Goal: Information Seeking & Learning: Understand process/instructions

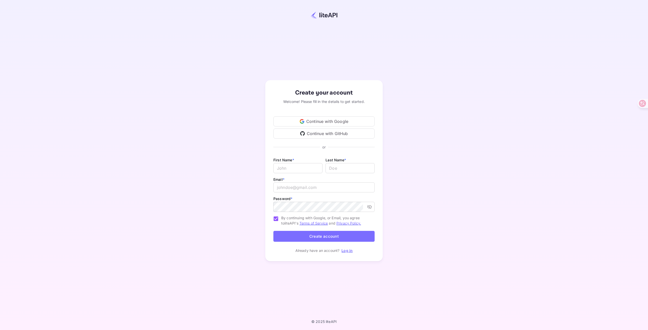
click at [316, 121] on div "Continue with Google" at bounding box center [323, 121] width 101 height 10
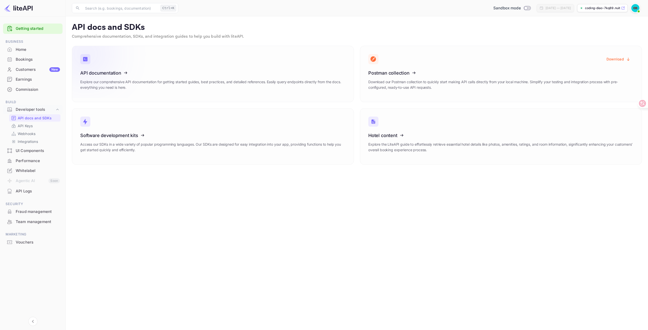
click at [109, 77] on icon at bounding box center [111, 72] width 79 height 52
click at [405, 71] on icon at bounding box center [399, 72] width 79 height 52
click at [402, 85] on icon at bounding box center [399, 72] width 79 height 52
click at [614, 58] on button "Download" at bounding box center [618, 59] width 30 height 10
click at [608, 58] on button "Download" at bounding box center [618, 59] width 30 height 10
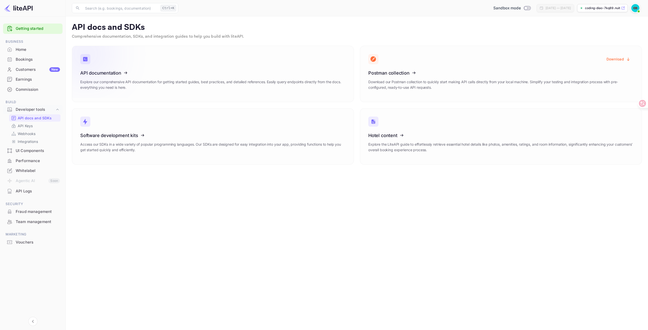
click at [110, 74] on icon at bounding box center [111, 72] width 79 height 52
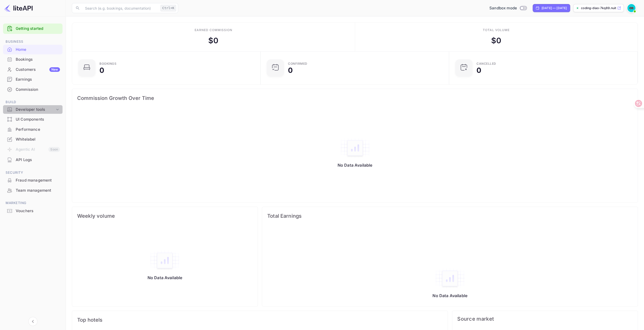
click at [31, 109] on div "Developer tools" at bounding box center [35, 110] width 39 height 6
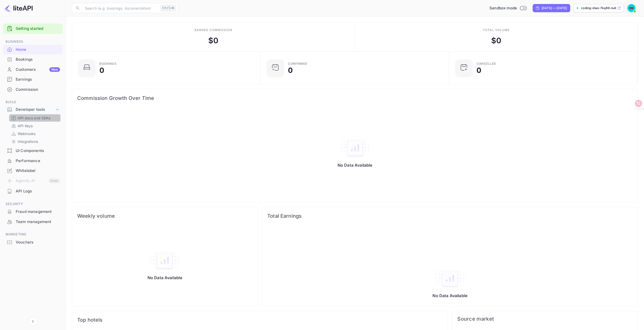
drag, startPoint x: 34, startPoint y: 119, endPoint x: 38, endPoint y: 120, distance: 4.9
click at [34, 119] on p "API docs and SDKs" at bounding box center [34, 117] width 33 height 5
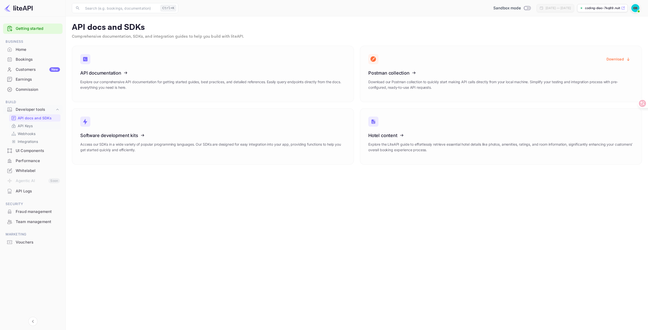
click at [29, 128] on p "API Keys" at bounding box center [25, 125] width 15 height 5
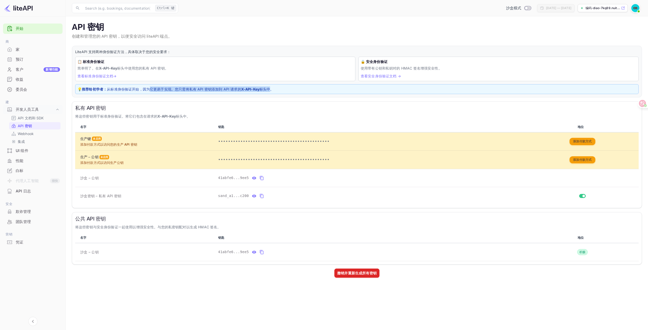
drag, startPoint x: 148, startPoint y: 88, endPoint x: 270, endPoint y: 89, distance: 122.5
click at [270, 89] on font "💡 推荐给初学者： 从标准身份验证开始，因为它更易于实现。您只需将私有 API 密钥添加到 API 请求的 X-API-Key 标头中。" at bounding box center [175, 89] width 196 height 4
click at [270, 90] on font "💡 推荐给初学者： 从标准身份验证开始，因为它更易于实现。您只需将私有 API 密钥添加到 API 请求的 X-API-Key 标头中。" at bounding box center [175, 89] width 196 height 4
click at [89, 74] on font "查看标准身份验证文档→" at bounding box center [96, 76] width 39 height 4
drag, startPoint x: 77, startPoint y: 115, endPoint x: 180, endPoint y: 117, distance: 102.7
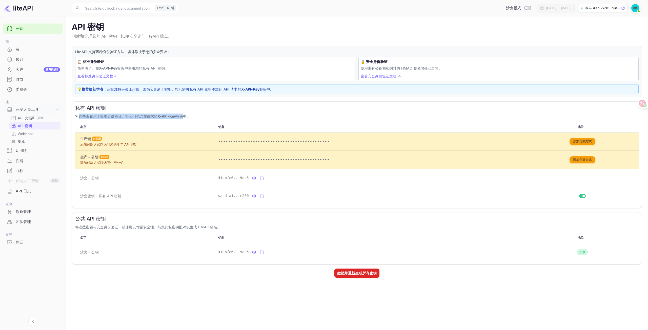
click at [180, 117] on font "将这些密钥用于标准身份验证。将它们包含在请求的 X-API-Key 标头中。" at bounding box center [132, 116] width 115 height 4
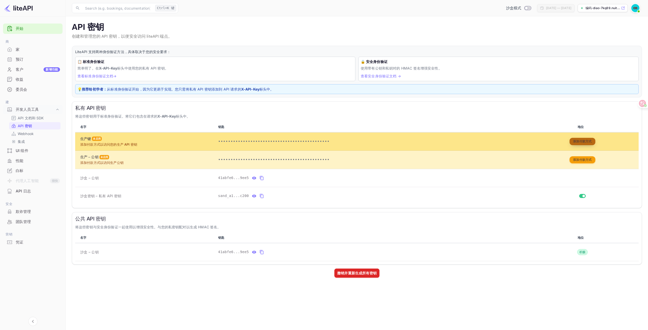
click at [578, 140] on font "添加付款方式" at bounding box center [582, 141] width 19 height 4
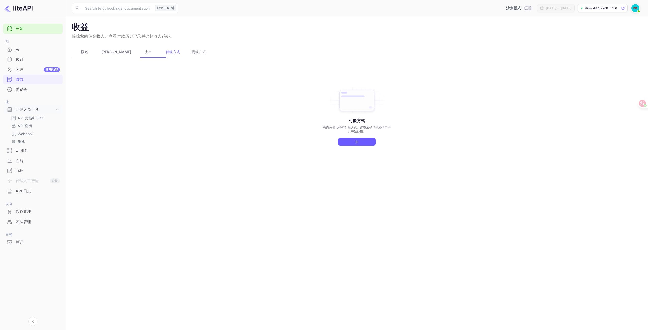
click at [366, 142] on button "加" at bounding box center [356, 142] width 37 height 8
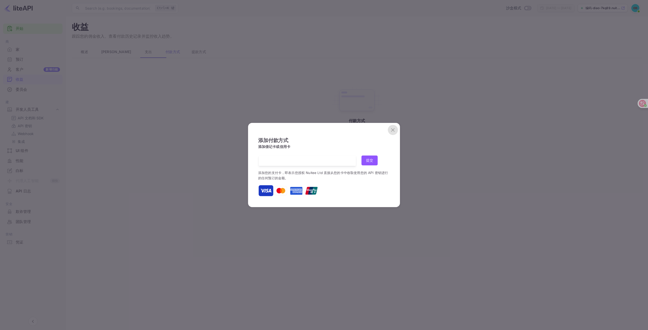
click at [395, 127] on icon "close" at bounding box center [393, 130] width 6 height 6
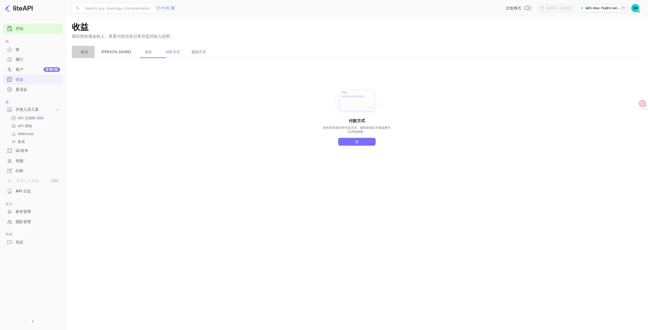
click at [87, 49] on span "概述" at bounding box center [84, 52] width 7 height 6
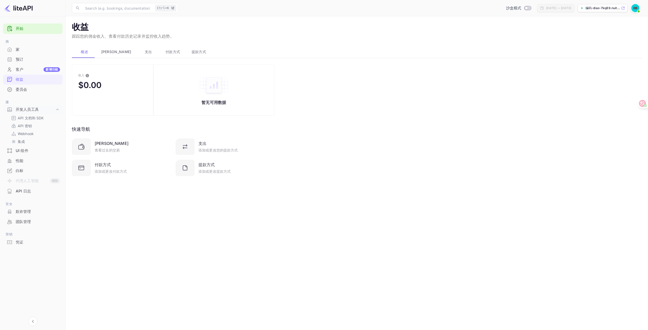
click at [107, 50] on font "平衡" at bounding box center [116, 52] width 30 height 4
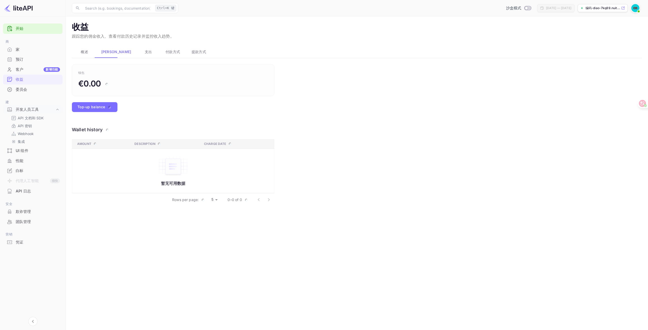
click at [145, 49] on span "支出" at bounding box center [148, 52] width 7 height 6
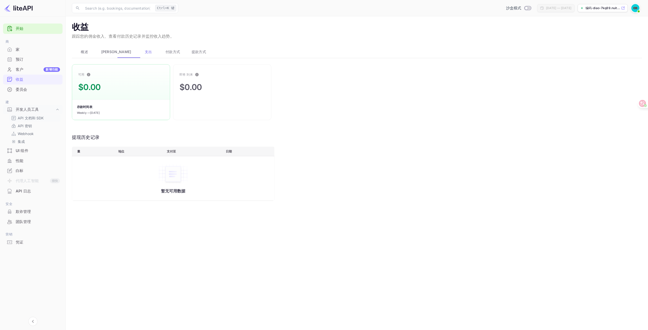
click at [35, 120] on p "API 文档和 SDK" at bounding box center [31, 117] width 26 height 5
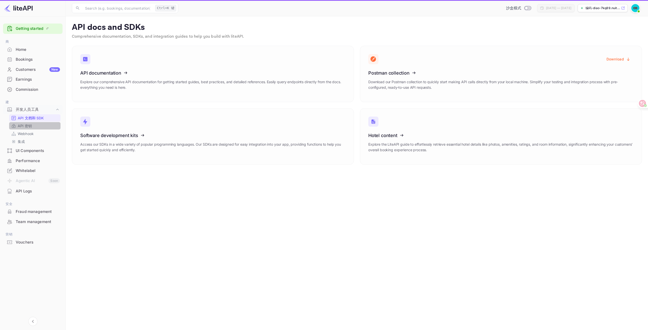
click at [28, 125] on font "API 密钥" at bounding box center [25, 126] width 14 height 4
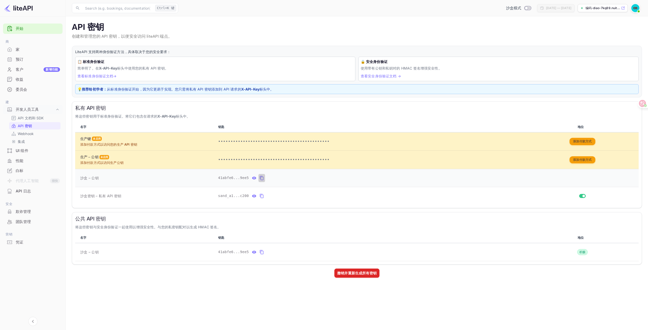
click at [259, 178] on icon "private api keys table" at bounding box center [261, 178] width 5 height 6
click at [31, 118] on font "API 文档和 SDK" at bounding box center [31, 118] width 26 height 4
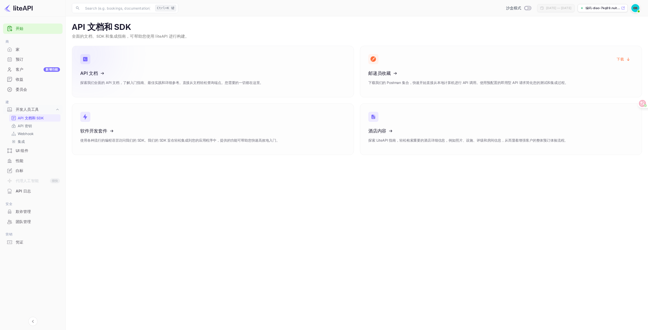
click at [111, 73] on icon at bounding box center [111, 72] width 79 height 52
drag, startPoint x: 31, startPoint y: 123, endPoint x: 35, endPoint y: 123, distance: 4.1
click at [31, 123] on div "API 密钥" at bounding box center [34, 125] width 51 height 7
click at [19, 126] on font "API 密钥" at bounding box center [25, 126] width 14 height 4
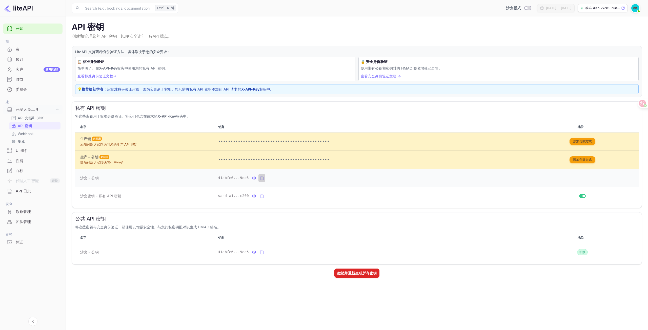
click at [259, 179] on icon "private api keys table" at bounding box center [261, 178] width 5 height 6
drag, startPoint x: 101, startPoint y: 197, endPoint x: 126, endPoint y: 194, distance: 25.5
click at [126, 194] on td "沙盒密钥 – 私有 API 密钥" at bounding box center [145, 196] width 141 height 18
drag, startPoint x: 249, startPoint y: 194, endPoint x: 255, endPoint y: 197, distance: 5.7
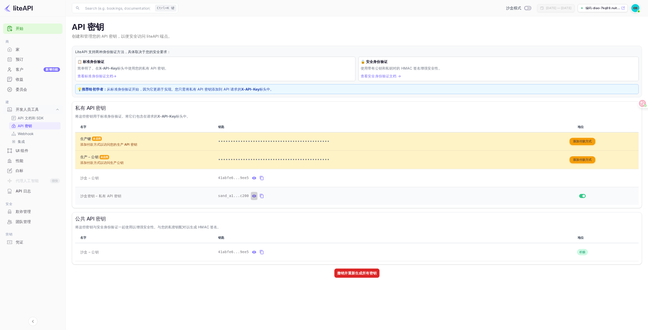
click at [255, 197] on div "private api keys table" at bounding box center [258, 196] width 14 height 8
click at [260, 197] on icon "private api keys table" at bounding box center [262, 196] width 4 height 4
click at [252, 194] on icon "private api keys table" at bounding box center [254, 196] width 5 height 6
click at [319, 194] on icon "private api keys table" at bounding box center [321, 196] width 5 height 6
drag, startPoint x: 100, startPoint y: 68, endPoint x: 118, endPoint y: 68, distance: 17.2
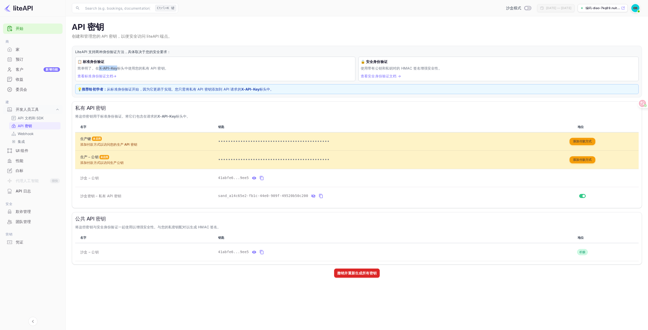
click at [117, 68] on strong "X-API-Key" at bounding box center [108, 68] width 18 height 4
copy strong "X-API-Key"
click at [319, 194] on icon "private api keys table" at bounding box center [321, 196] width 5 height 6
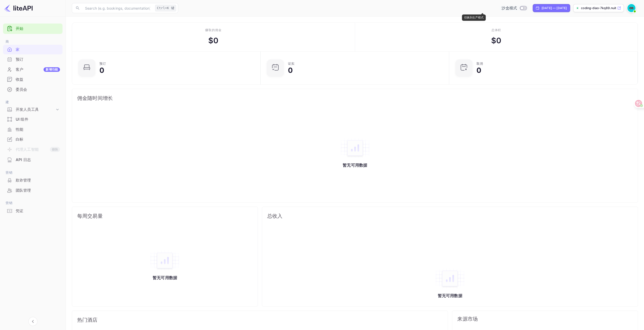
click at [517, 7] on input "Switch to Production mode" at bounding box center [522, 7] width 10 height 3
checkbox input "false"
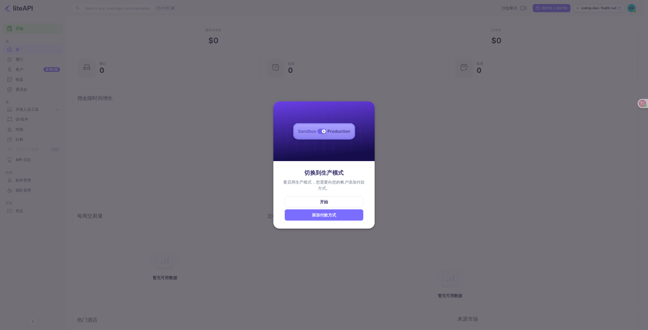
click at [406, 151] on div at bounding box center [324, 165] width 648 height 330
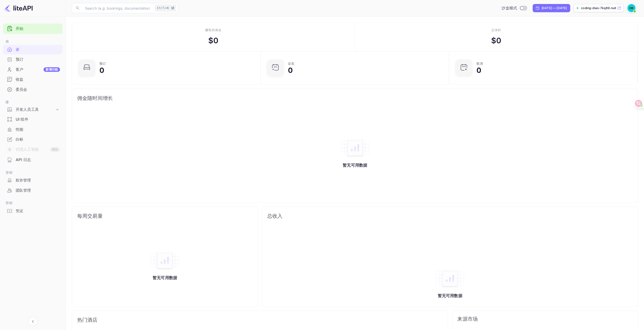
click at [632, 8] on img at bounding box center [631, 8] width 8 height 8
click at [16, 204] on div at bounding box center [324, 165] width 648 height 330
click at [22, 213] on font "凭证" at bounding box center [20, 210] width 8 height 5
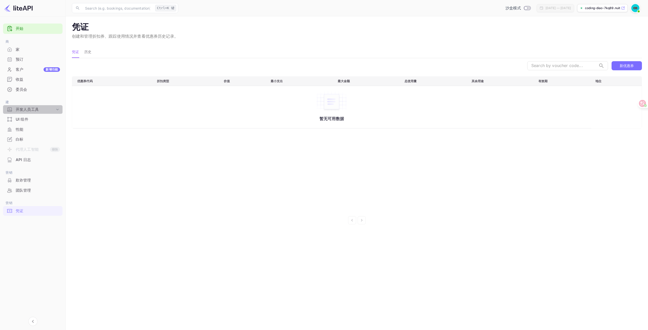
click at [32, 111] on font "开发人员工具" at bounding box center [27, 109] width 23 height 5
click at [23, 119] on font "API 文档和 SDK" at bounding box center [31, 118] width 26 height 4
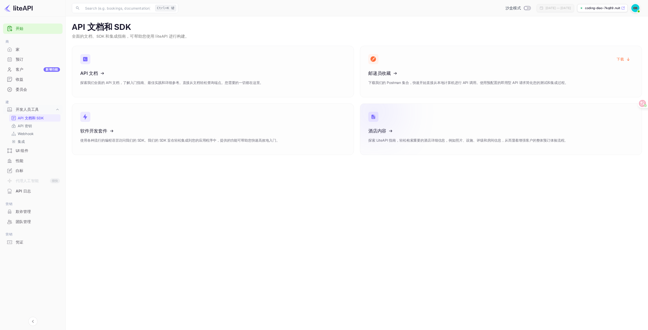
click at [425, 139] on icon at bounding box center [399, 130] width 79 height 52
